Goal: Check status: Check status

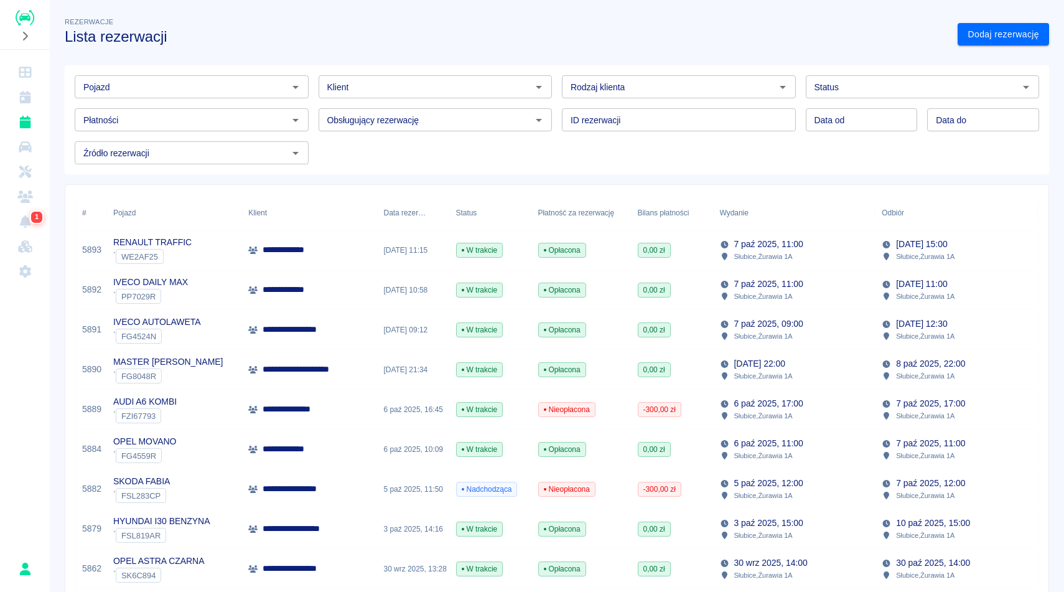
click at [566, 30] on h3 "Lista rezerwacji" at bounding box center [506, 36] width 883 height 17
click at [842, 18] on div "Rezerwacje Lista rezerwacji" at bounding box center [501, 25] width 893 height 40
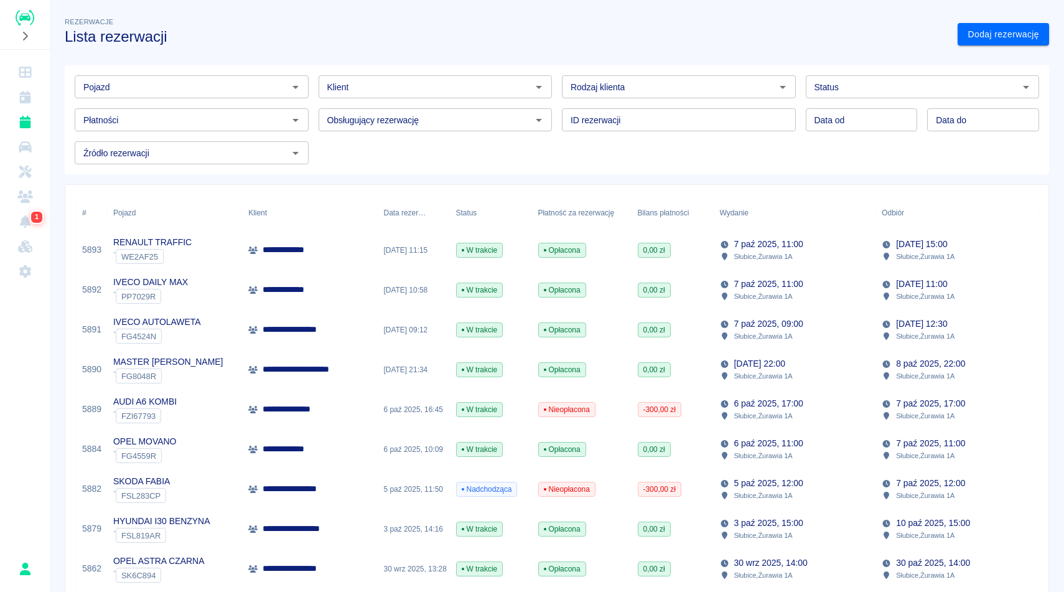
click at [842, 19] on div "Rezerwacje Lista rezerwacji" at bounding box center [501, 25] width 893 height 40
click at [770, 88] on input "Rodzaj klienta" at bounding box center [669, 87] width 206 height 16
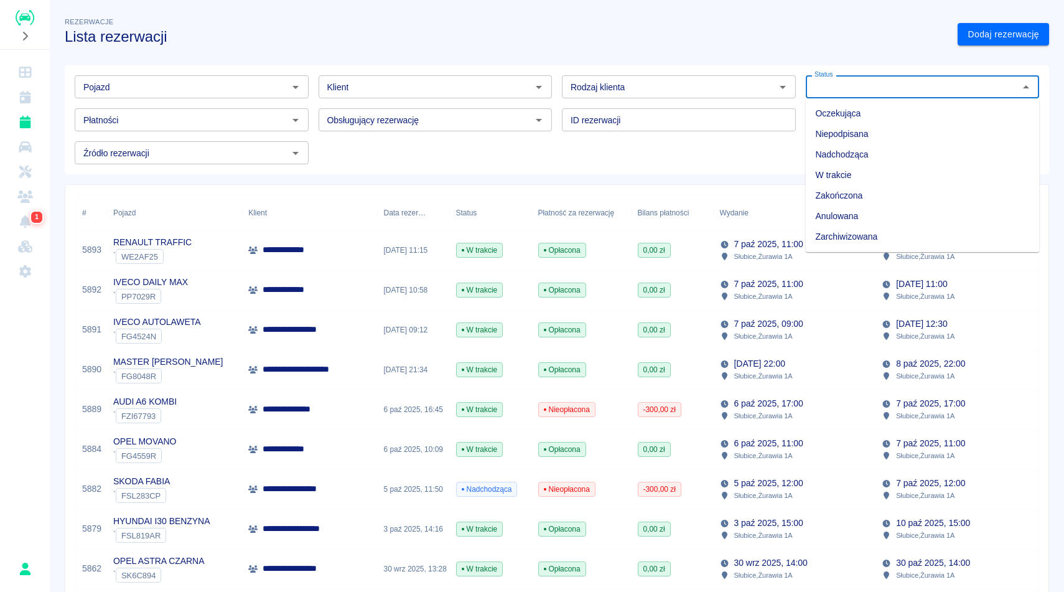
click at [830, 91] on input "Status" at bounding box center [912, 87] width 206 height 16
click at [827, 243] on li "Zarchiwizowana" at bounding box center [923, 236] width 234 height 21
type input "Zarchiwizowana"
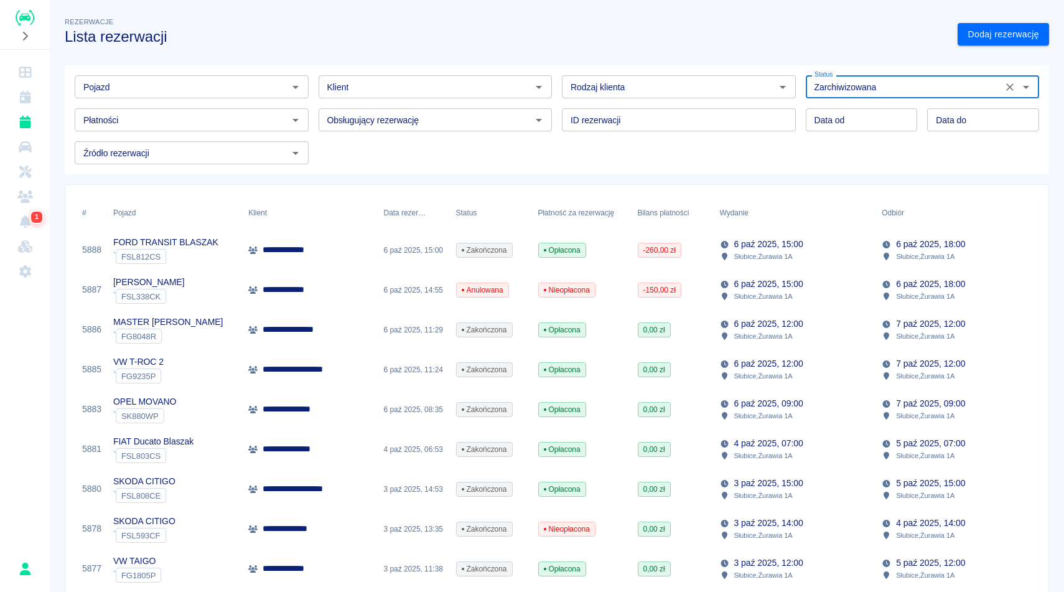
click at [278, 1] on div "**********" at bounding box center [557, 296] width 1014 height 592
click at [156, 95] on div "Pojazd" at bounding box center [192, 86] width 234 height 23
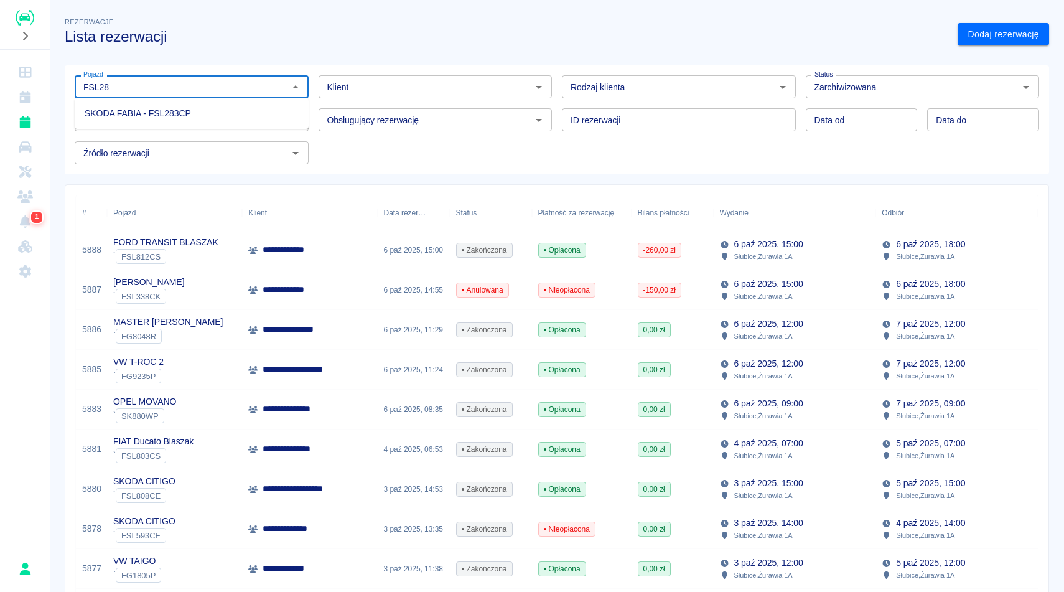
click at [129, 122] on li "SKODA FABIA - FSL283CP" at bounding box center [192, 113] width 234 height 21
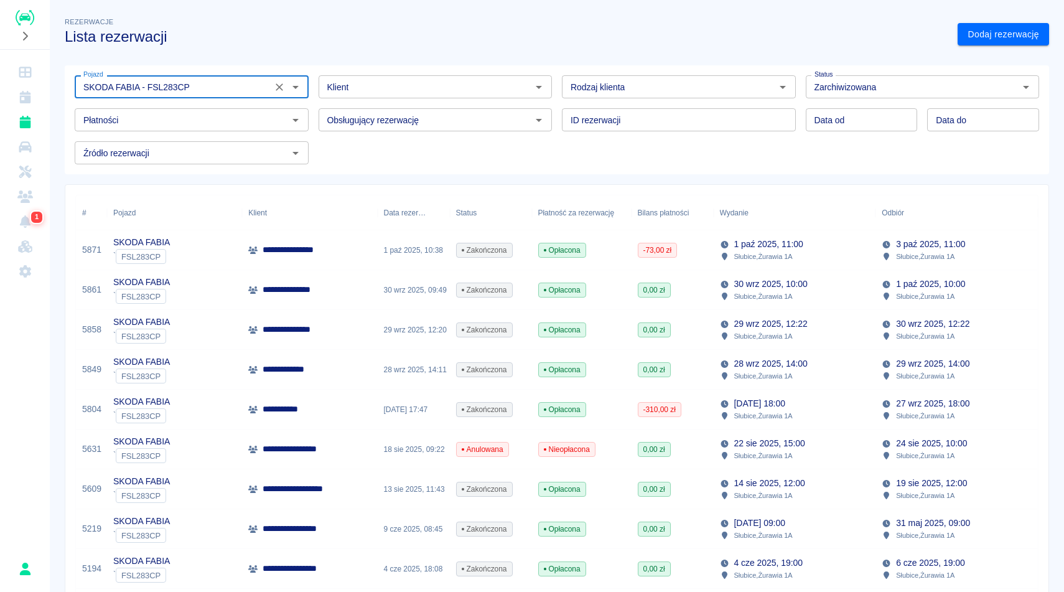
type input "SKODA FABIA - FSL283CP"
click at [431, 38] on h3 "Lista rezerwacji" at bounding box center [506, 36] width 883 height 17
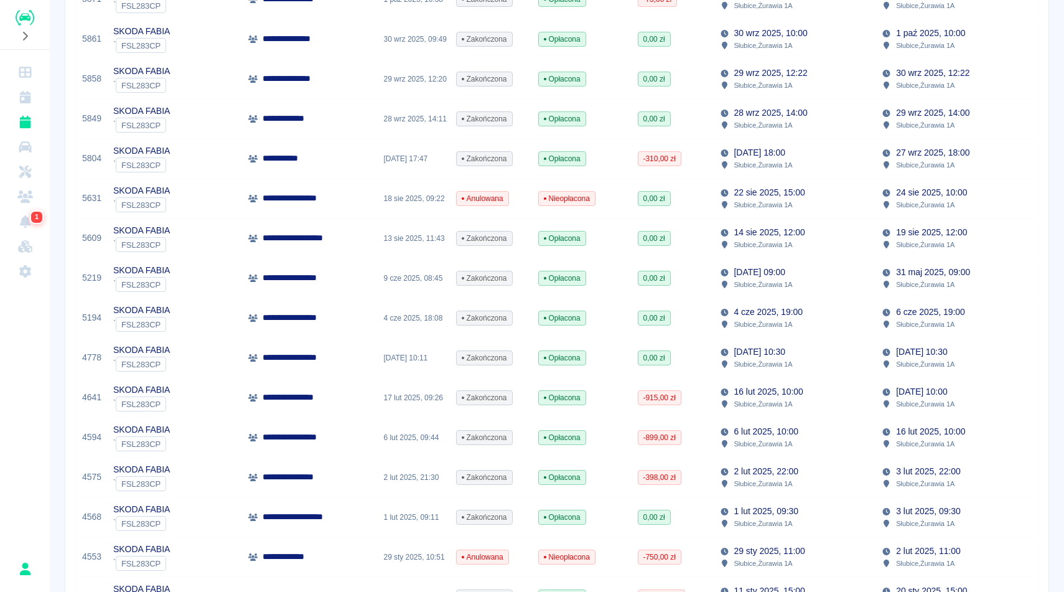
scroll to position [249, 0]
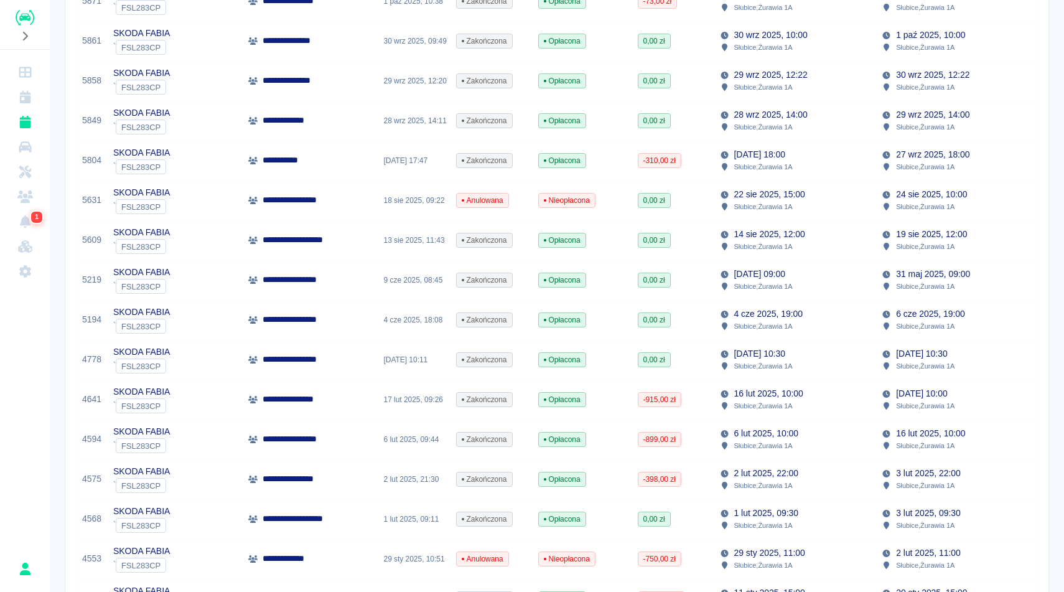
click at [785, 209] on p "Słubice , Żurawia 1A" at bounding box center [763, 206] width 58 height 11
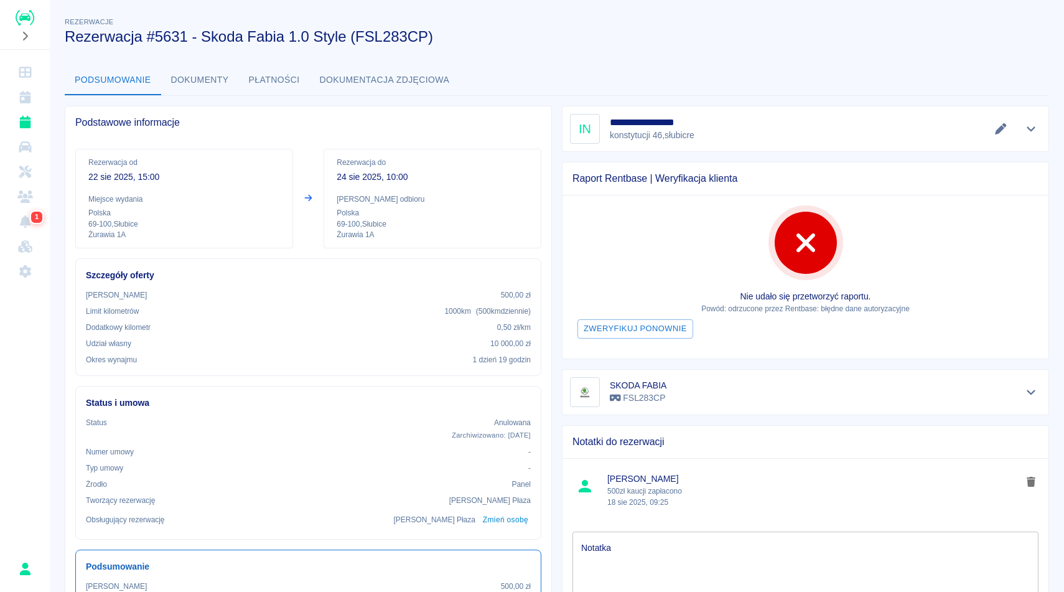
click at [160, 86] on button "Podsumowanie" at bounding box center [113, 80] width 96 height 30
click at [197, 76] on button "Dokumenty" at bounding box center [200, 80] width 78 height 30
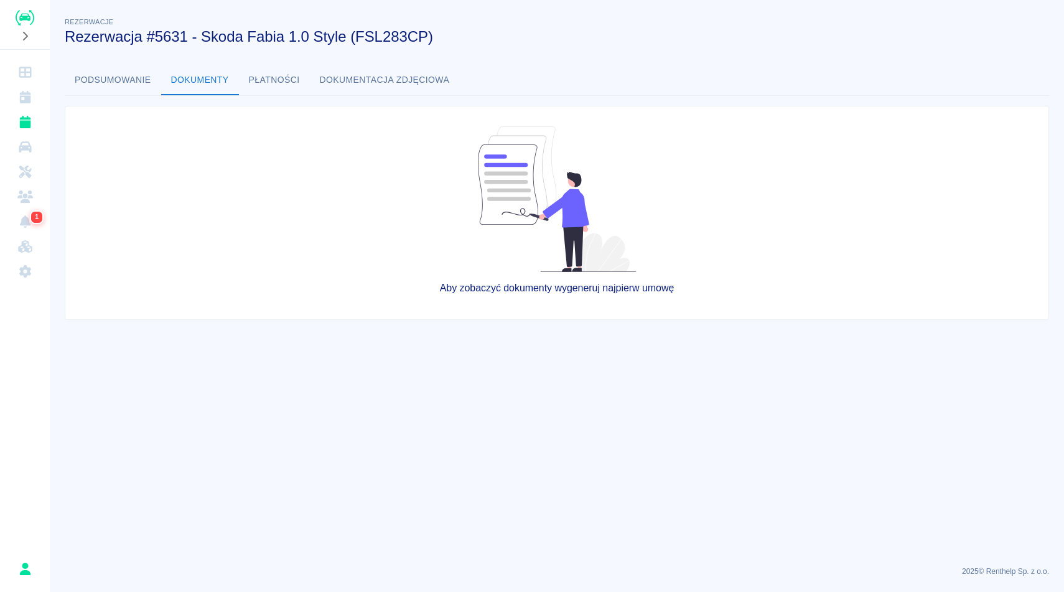
click at [103, 84] on button "Podsumowanie" at bounding box center [113, 80] width 96 height 30
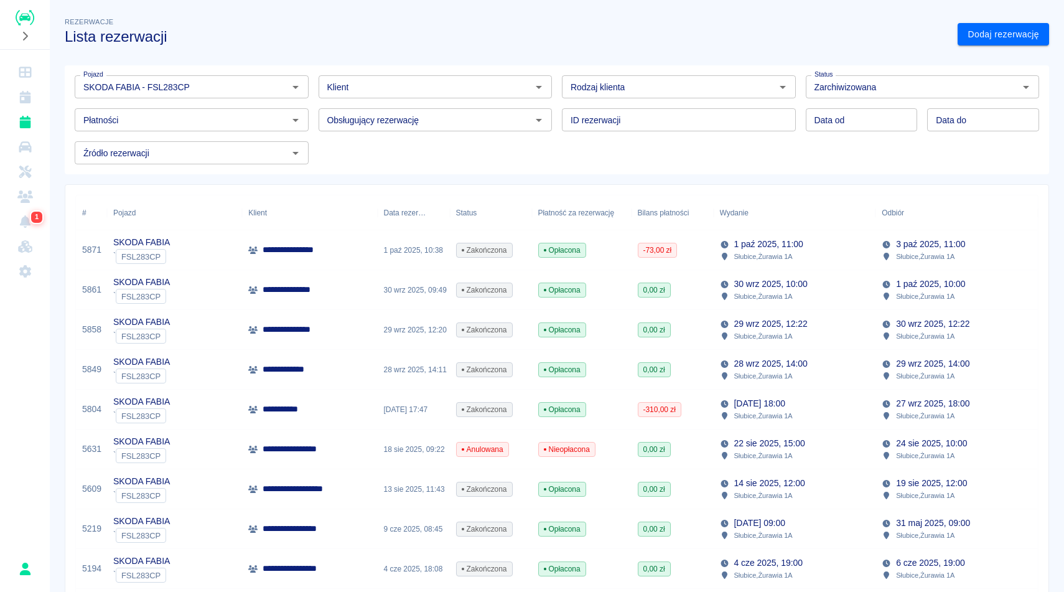
click at [528, 23] on div "Rezerwacje Lista rezerwacji" at bounding box center [501, 25] width 893 height 40
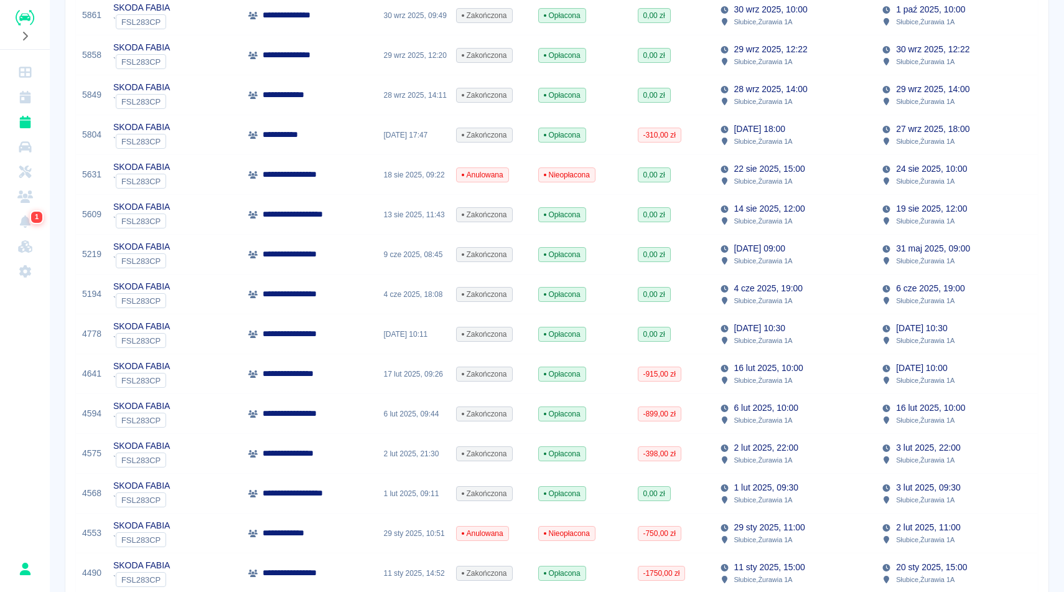
scroll to position [274, 0]
click at [791, 179] on p "Słubice , Żurawia 1A" at bounding box center [763, 181] width 58 height 11
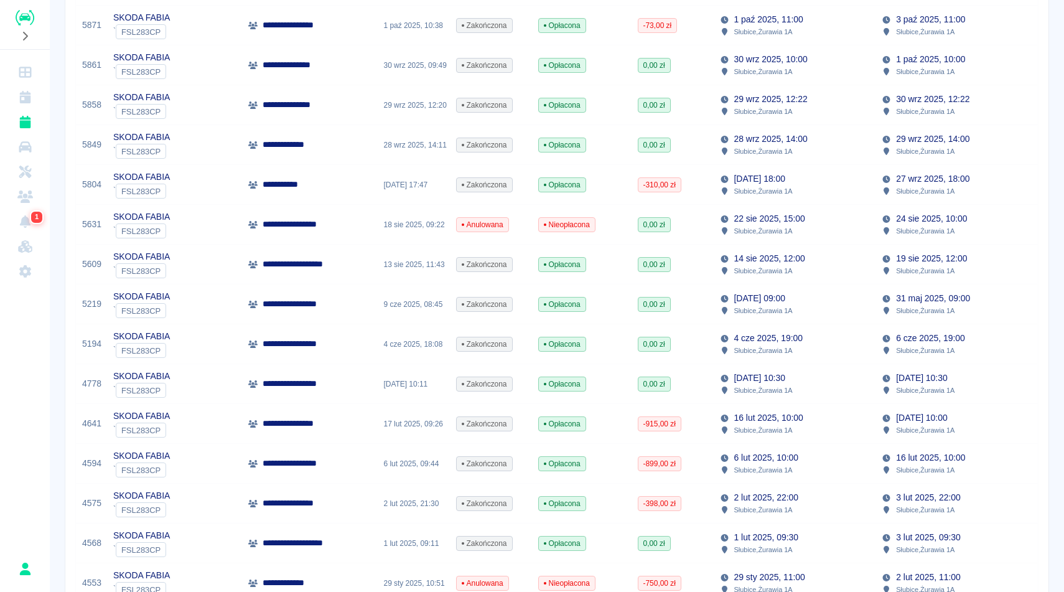
scroll to position [249, 0]
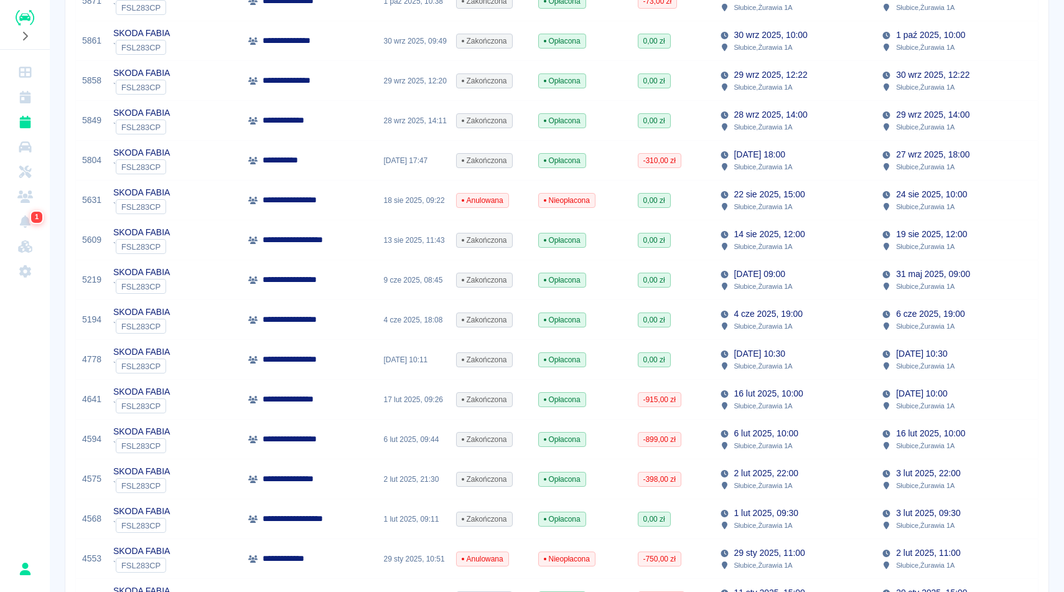
click at [760, 173] on div "[DATE] 18:00 Słubice , Żurawia 1A" at bounding box center [795, 161] width 162 height 40
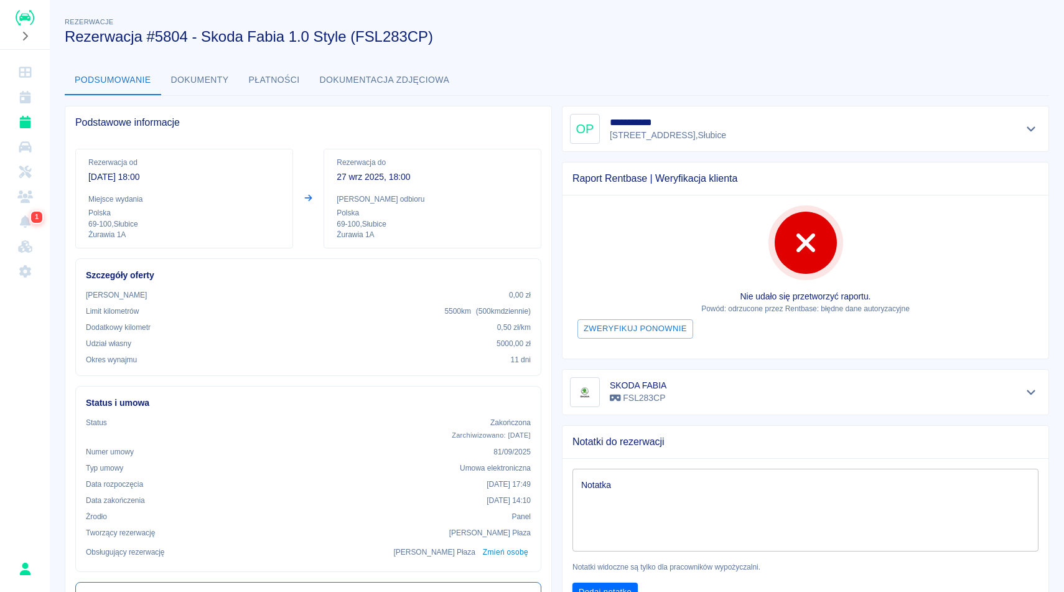
click at [184, 86] on button "Dokumenty" at bounding box center [200, 80] width 78 height 30
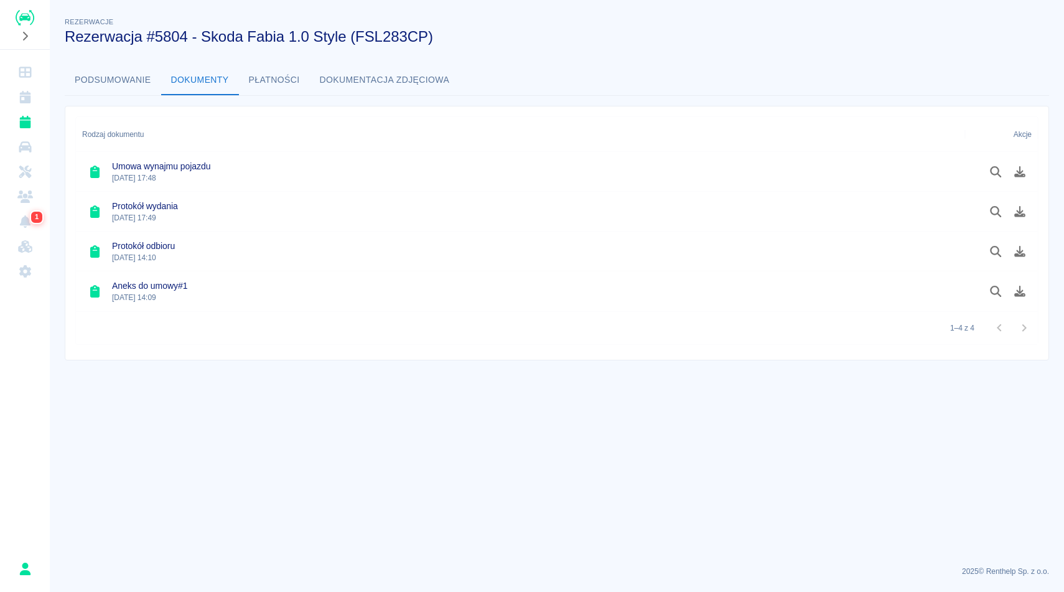
click at [85, 56] on div "Rezerwacje Rezerwacja #5804 - Skoda Fabia 1.0 Style (FSL283CP) Podsumowanie Dok…" at bounding box center [557, 182] width 1014 height 355
click at [96, 76] on button "Podsumowanie" at bounding box center [113, 80] width 96 height 30
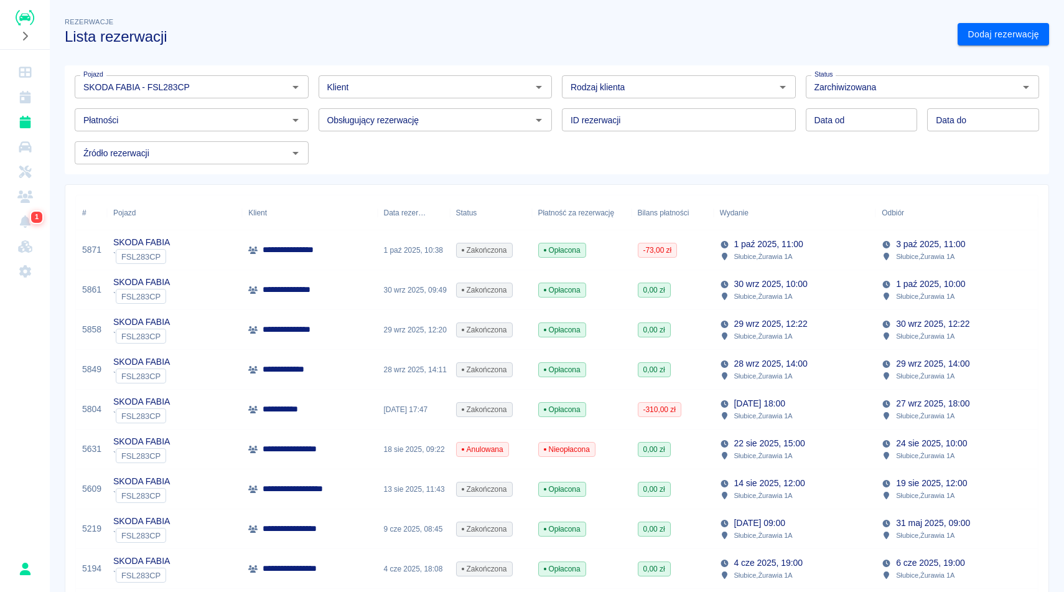
click at [489, 2] on div "**********" at bounding box center [557, 296] width 1014 height 592
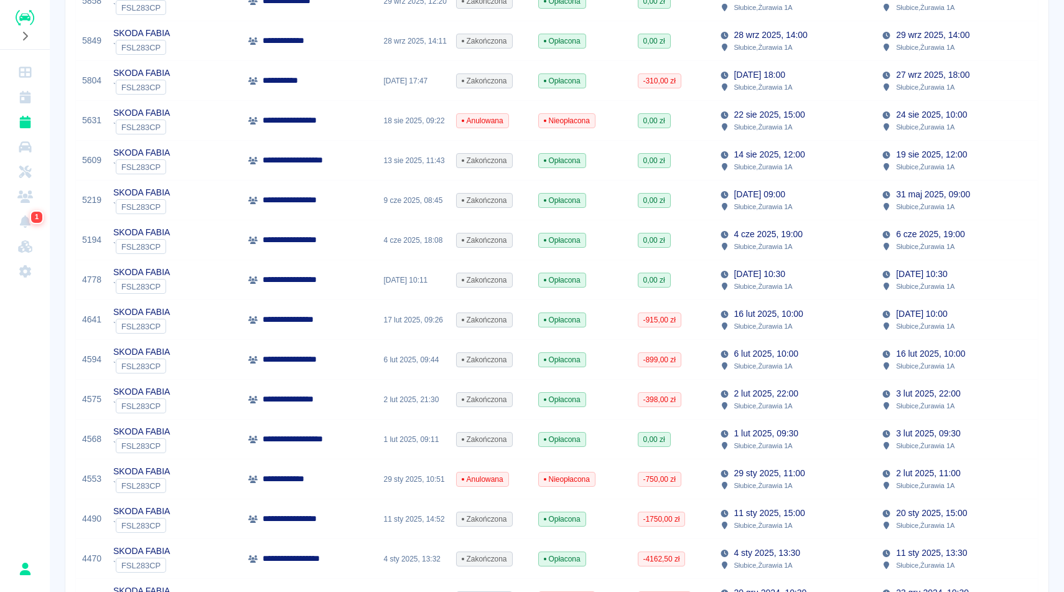
scroll to position [348, 0]
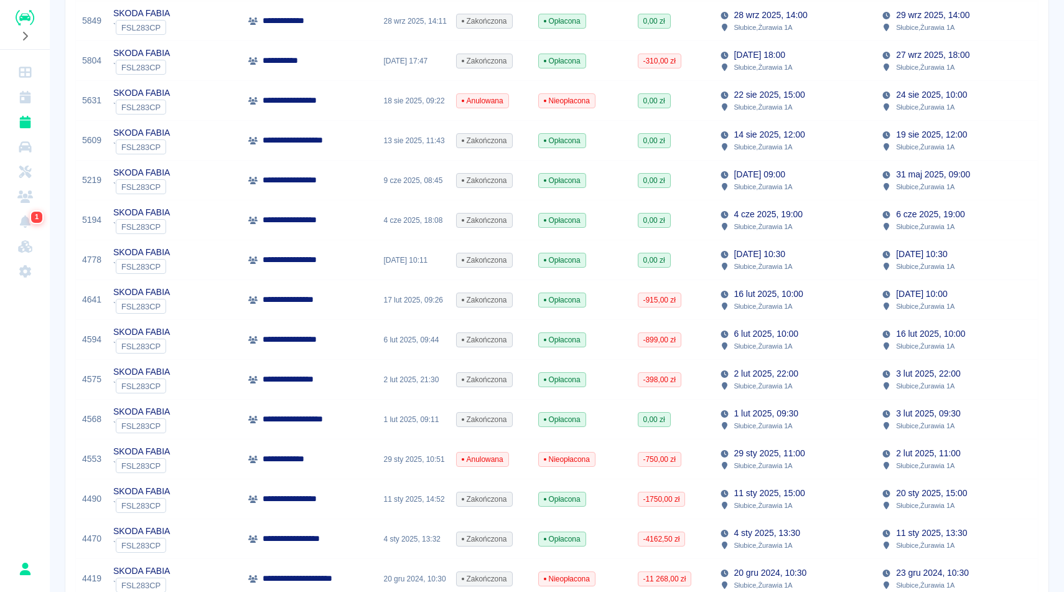
click at [785, 253] on p "[DATE] 10:30" at bounding box center [759, 254] width 51 height 13
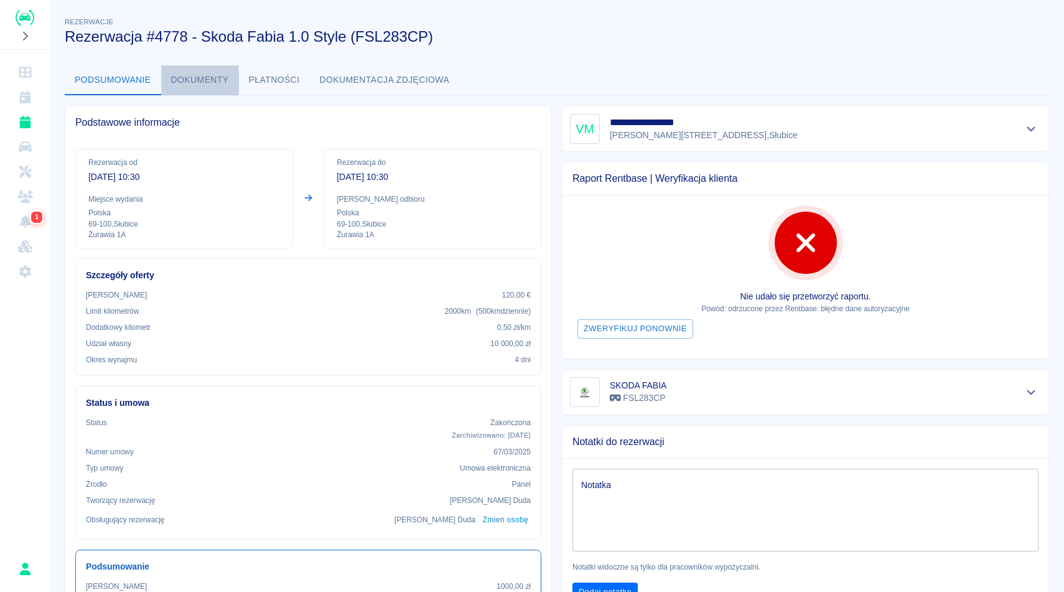
click at [218, 78] on button "Dokumenty" at bounding box center [200, 80] width 78 height 30
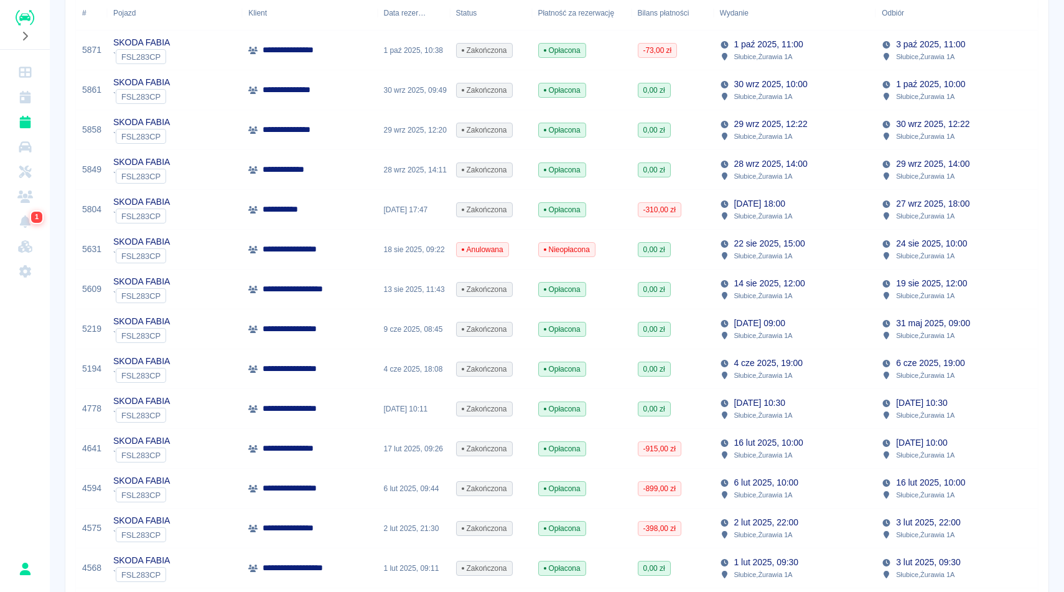
scroll to position [224, 0]
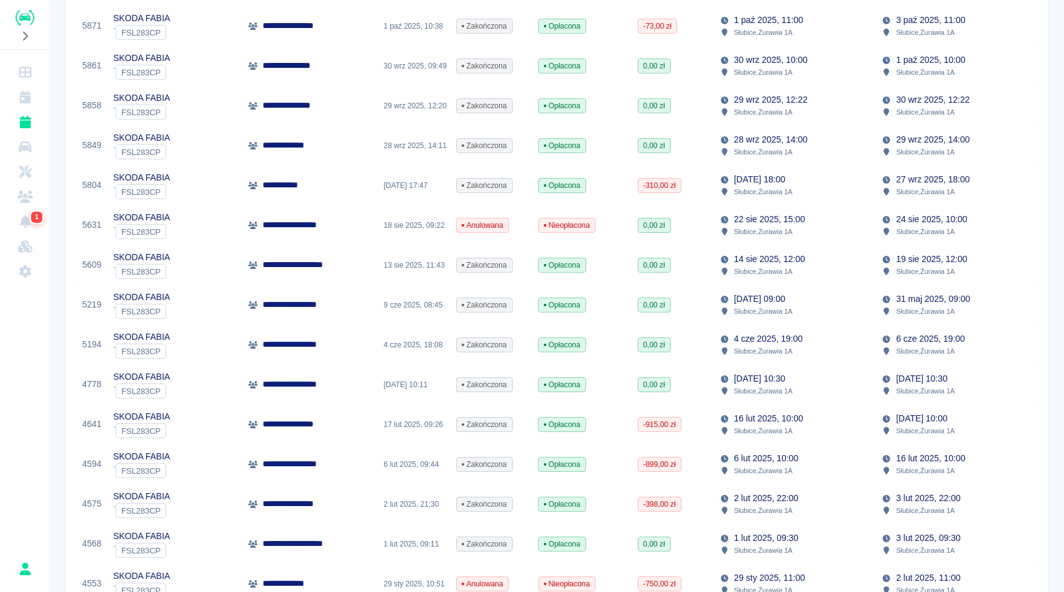
click at [843, 300] on div "[DATE] 09:00 Słubice , Żurawia 1A" at bounding box center [795, 305] width 162 height 40
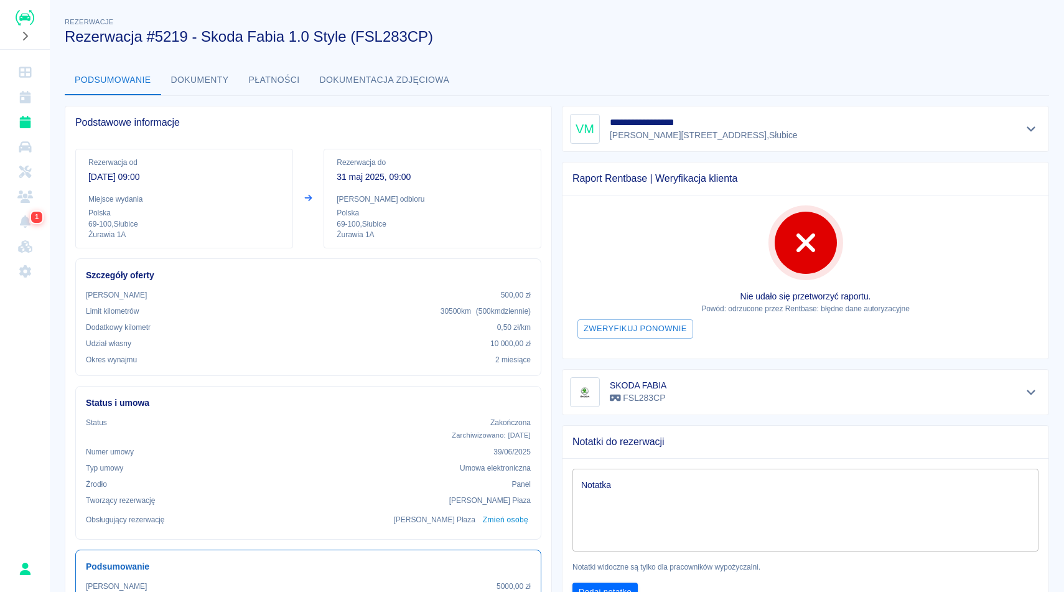
click at [172, 91] on button "Dokumenty" at bounding box center [200, 80] width 78 height 30
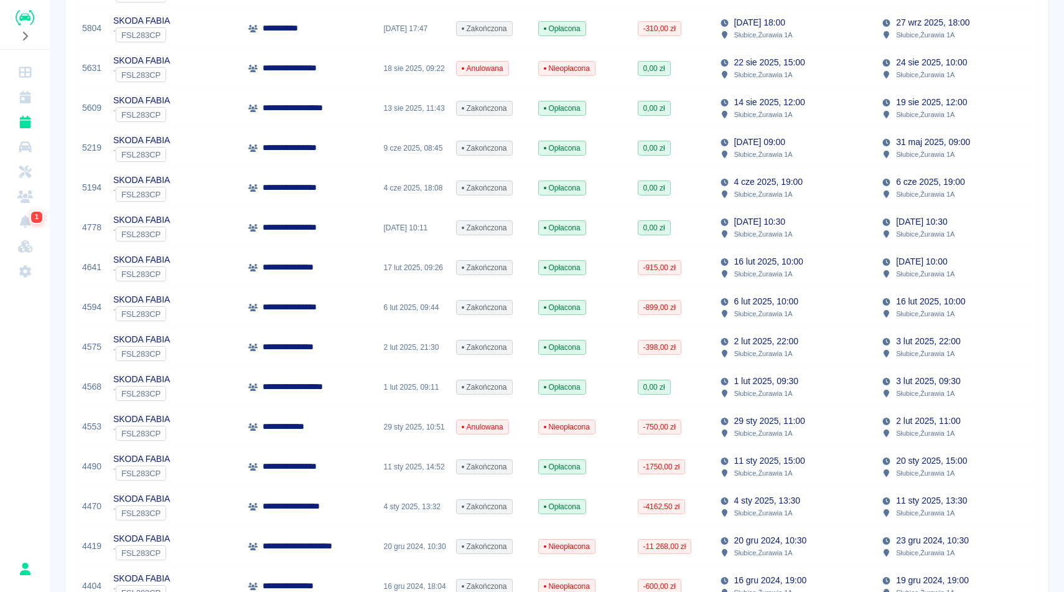
scroll to position [398, 0]
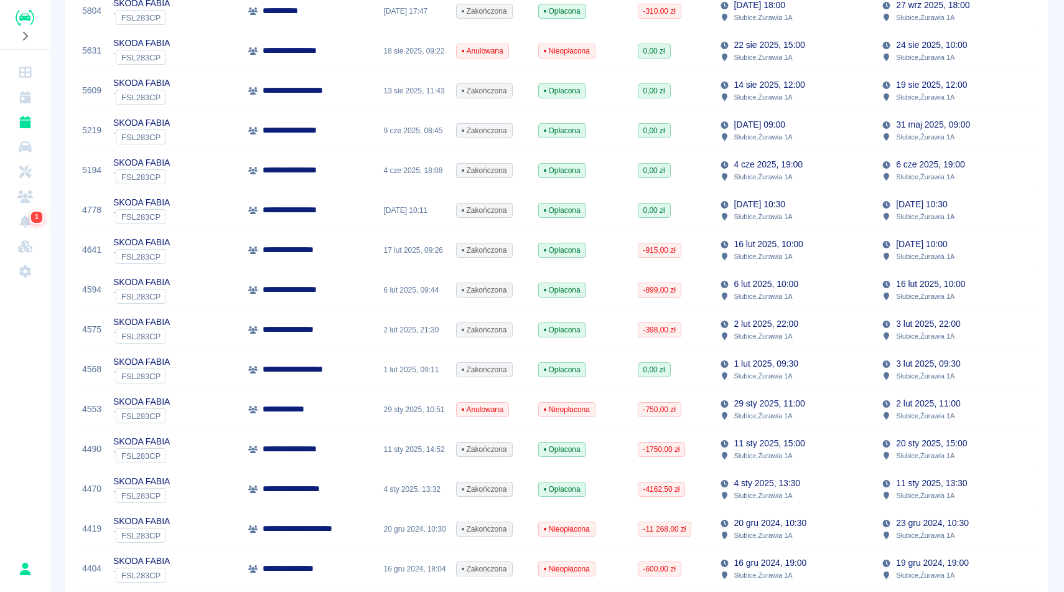
click at [800, 147] on div "[DATE] 09:00 Słubice , Żurawia 1A" at bounding box center [795, 131] width 162 height 40
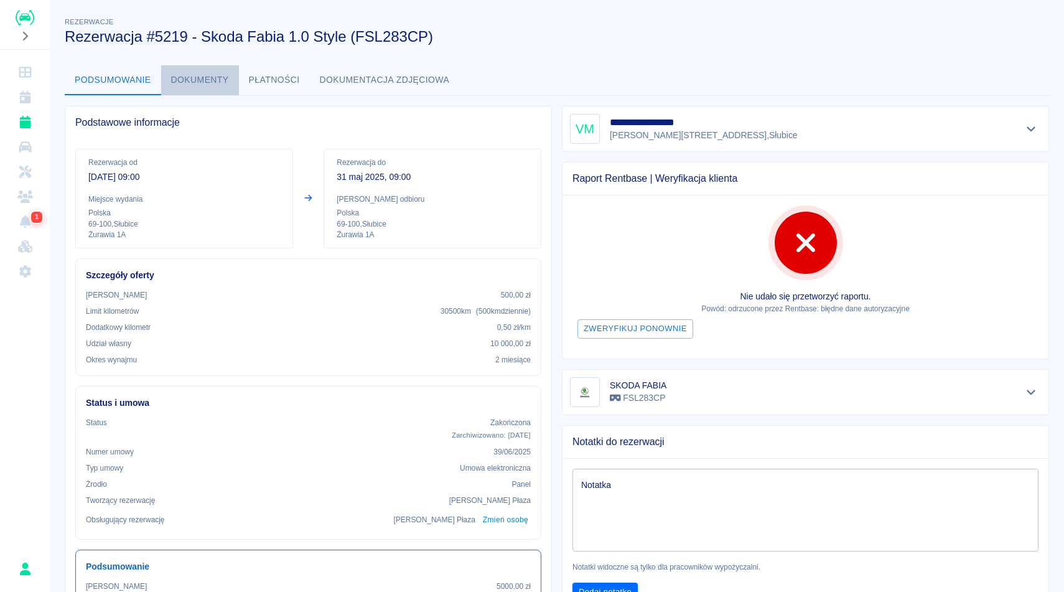
click at [209, 88] on button "Dokumenty" at bounding box center [200, 80] width 78 height 30
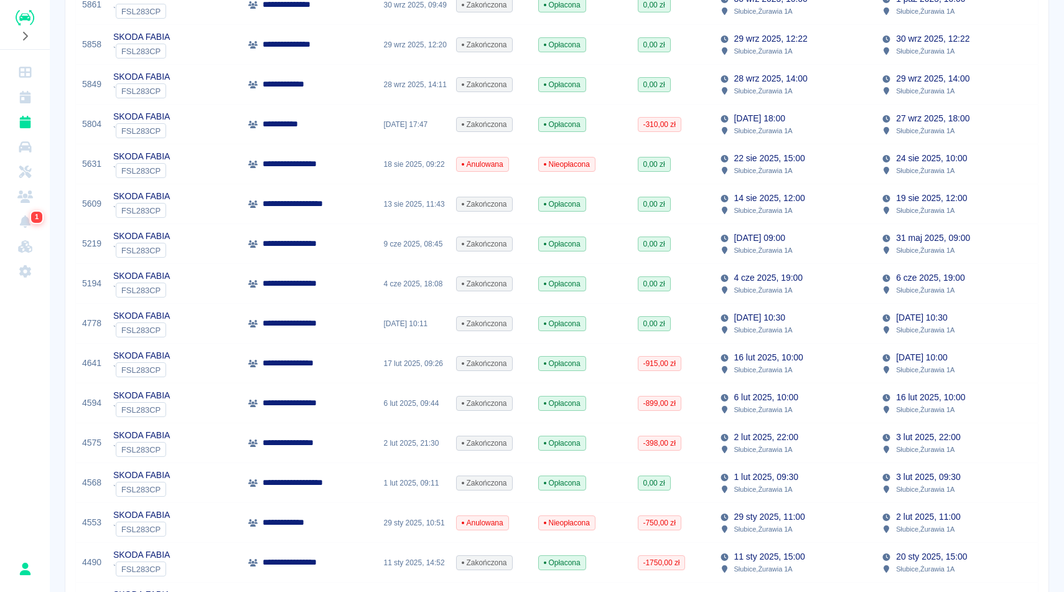
scroll to position [299, 0]
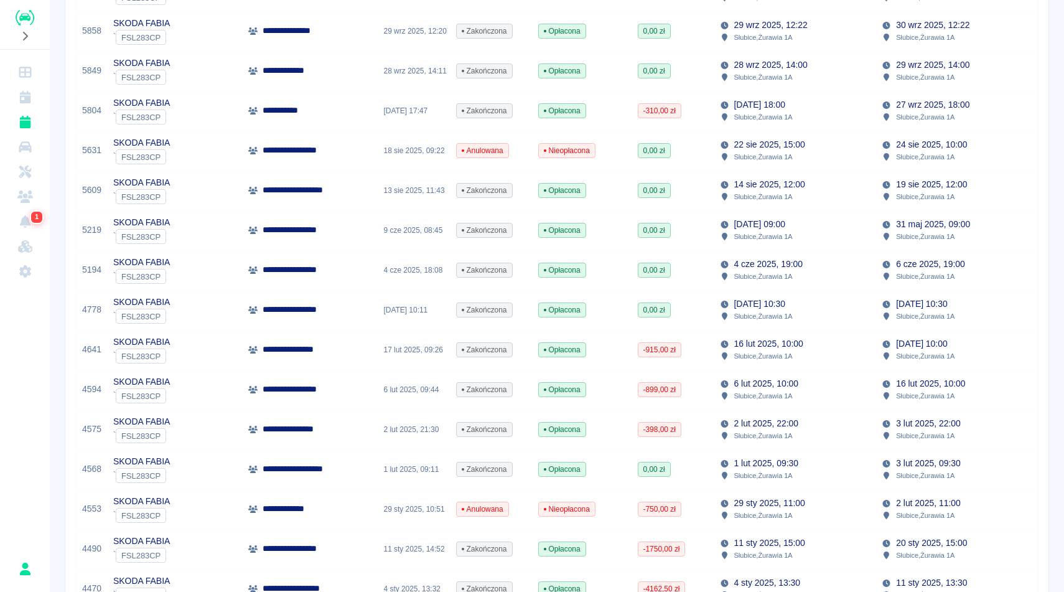
click at [776, 189] on p "14 sie 2025, 12:00" at bounding box center [769, 184] width 71 height 13
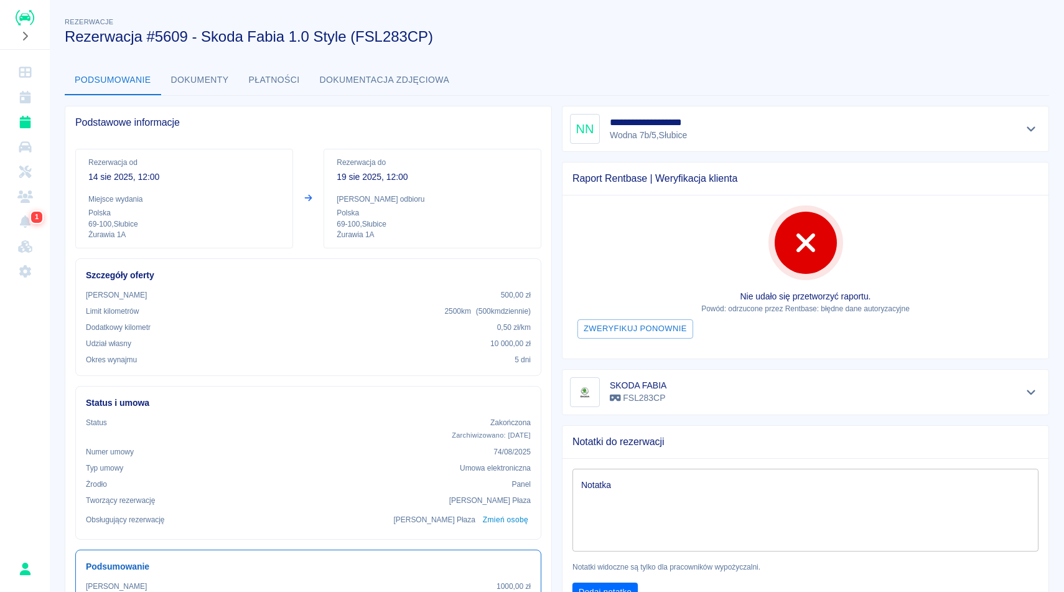
click at [680, 54] on div "**********" at bounding box center [557, 569] width 1014 height 1129
